Goal: Find specific page/section: Find specific page/section

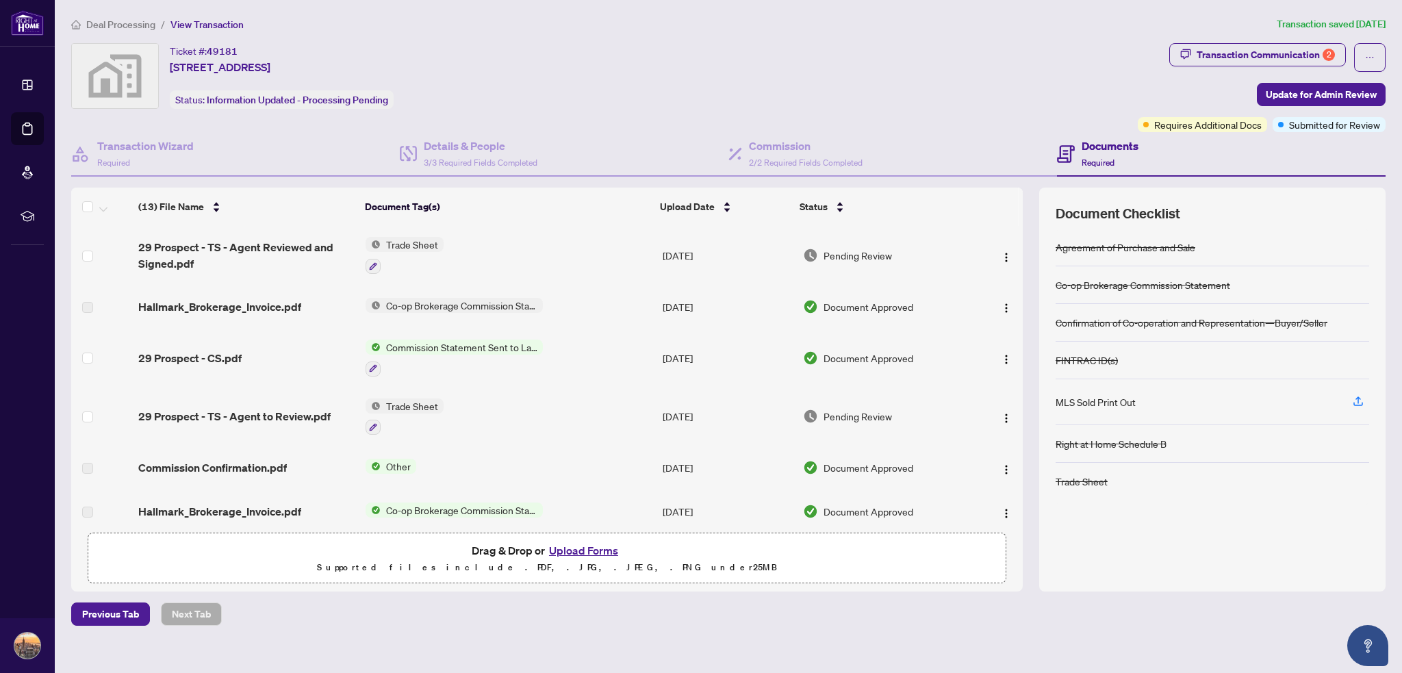
click at [109, 22] on span "Deal Processing" at bounding box center [120, 24] width 69 height 12
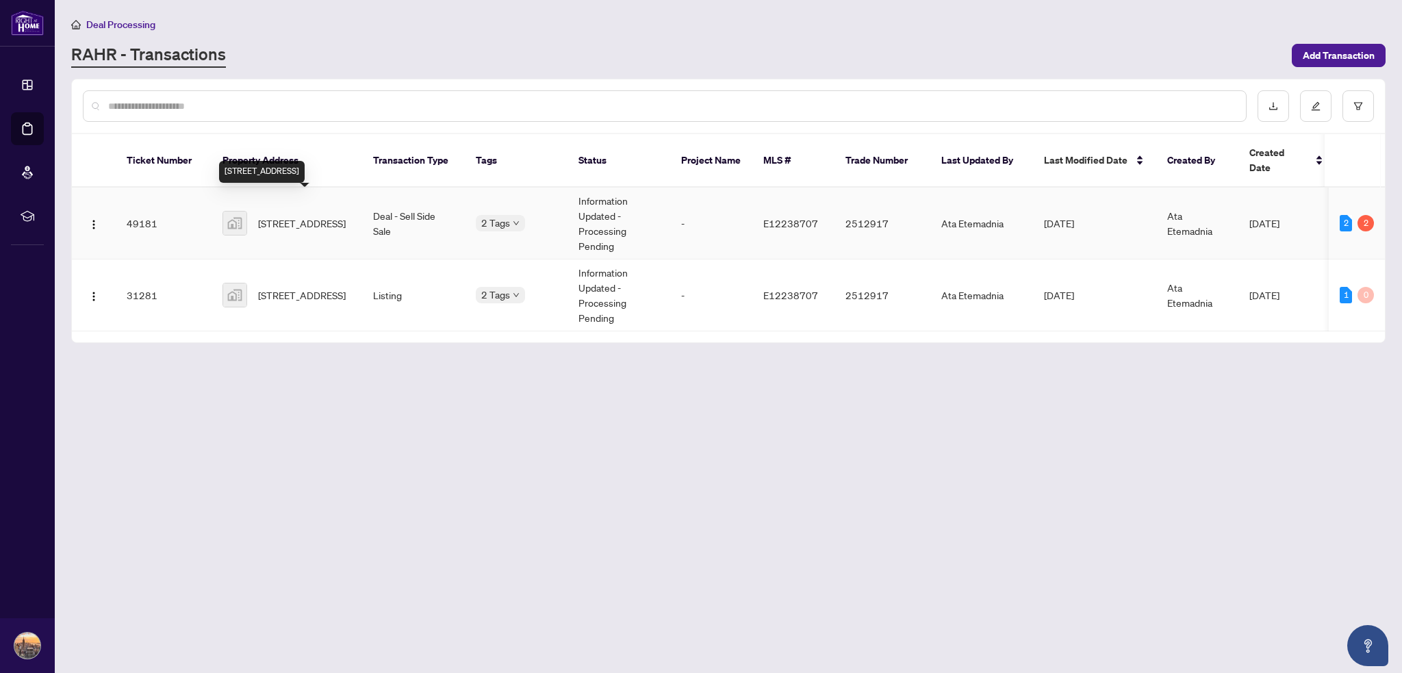
click at [328, 216] on span "[STREET_ADDRESS]" at bounding box center [302, 223] width 88 height 15
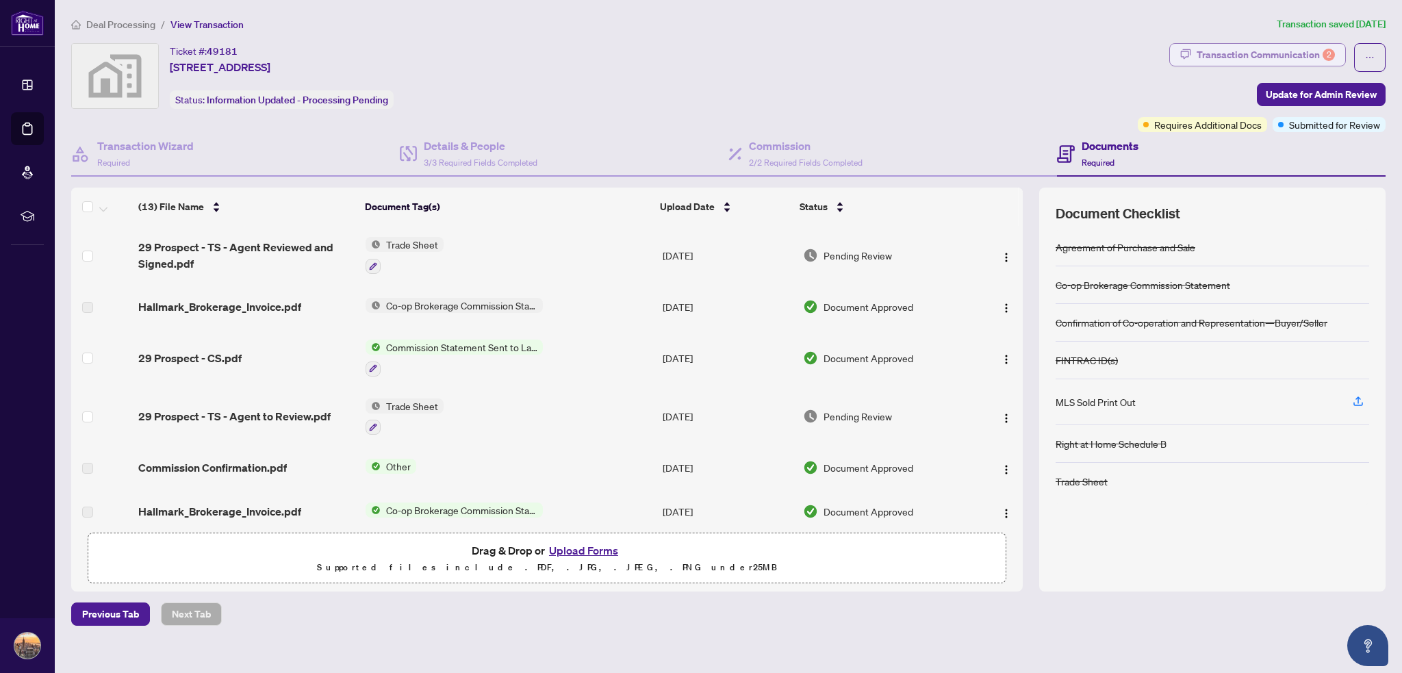
click at [1256, 57] on div "Transaction Communication 2" at bounding box center [1265, 55] width 138 height 22
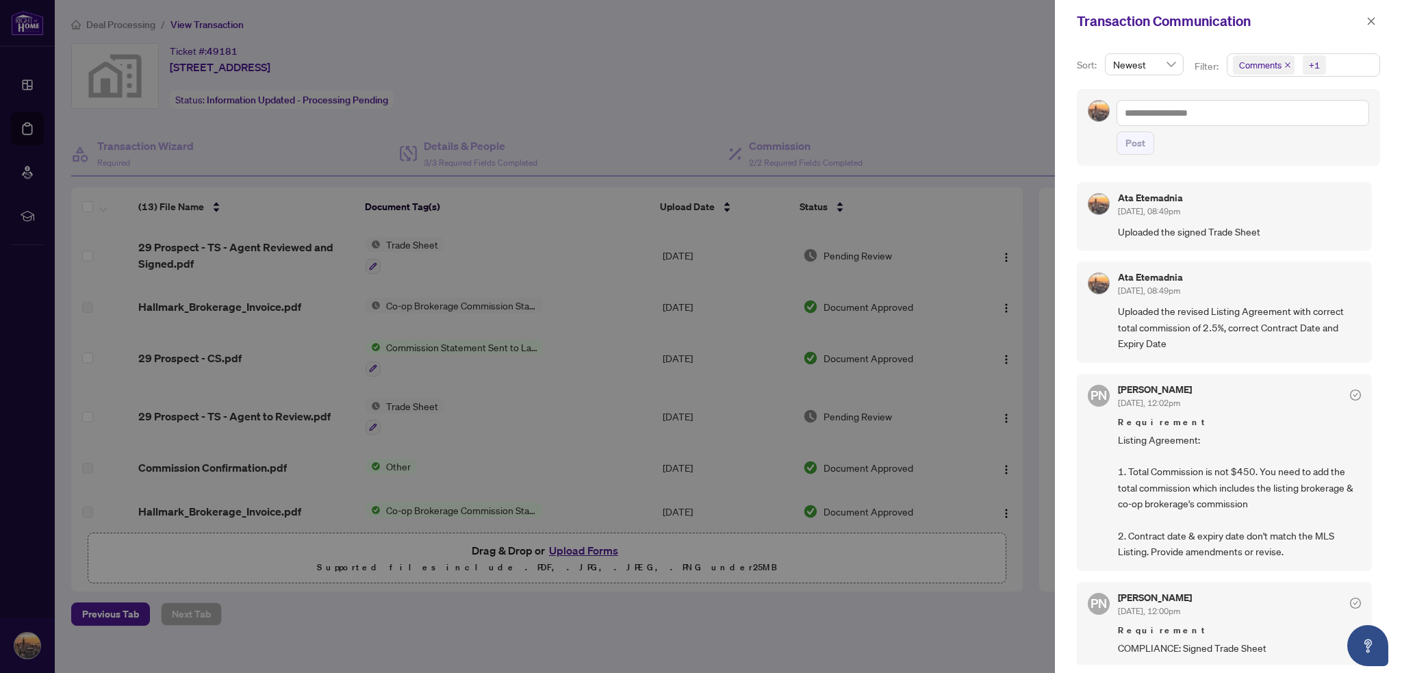
click at [870, 92] on div at bounding box center [701, 336] width 1402 height 673
click at [1373, 23] on icon "close" at bounding box center [1371, 21] width 8 height 8
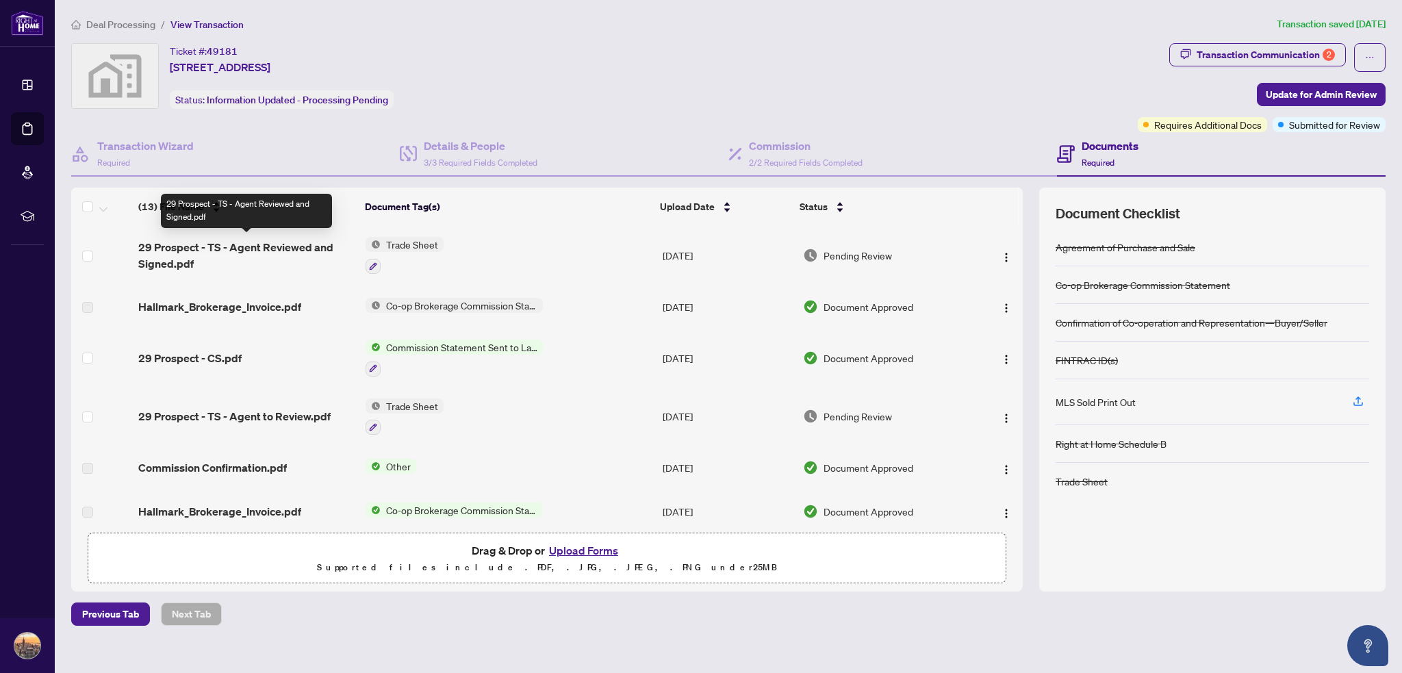
click at [221, 250] on span "29 Prospect - TS - Agent Reviewed and Signed.pdf" at bounding box center [246, 255] width 216 height 33
